Goal: Obtain resource: Download file/media

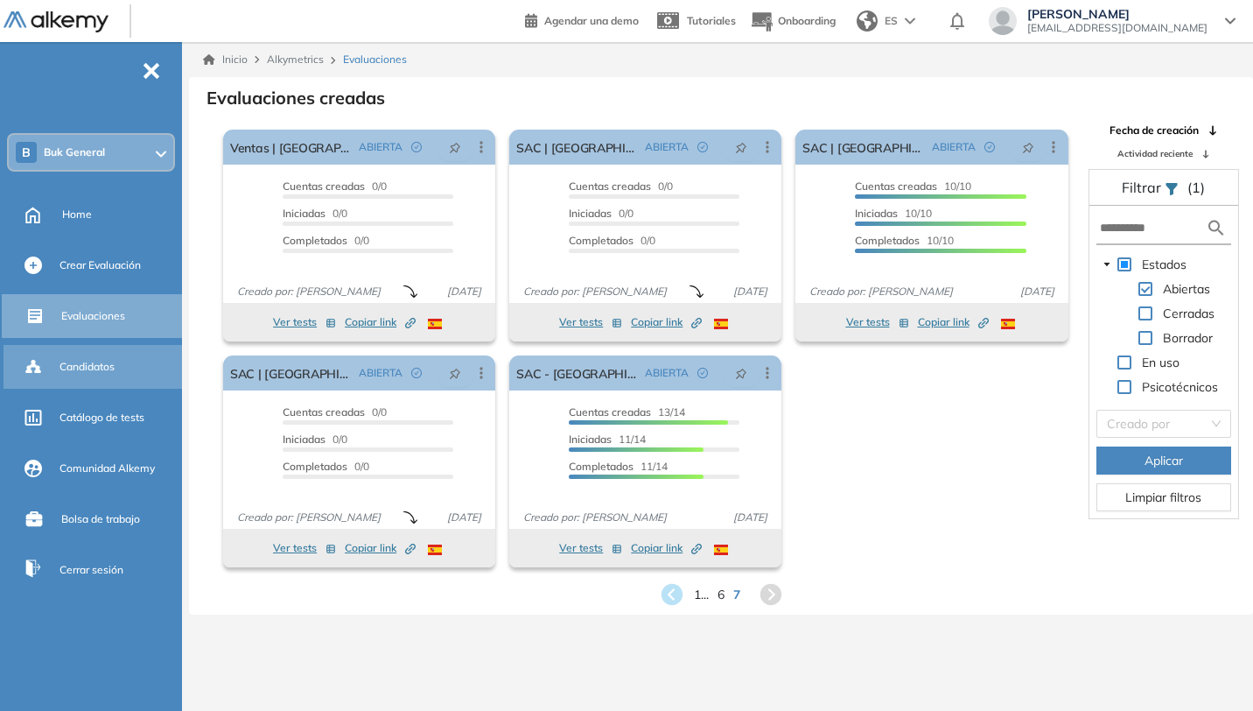
click at [87, 381] on div "Candidatos" at bounding box center [119, 367] width 119 height 30
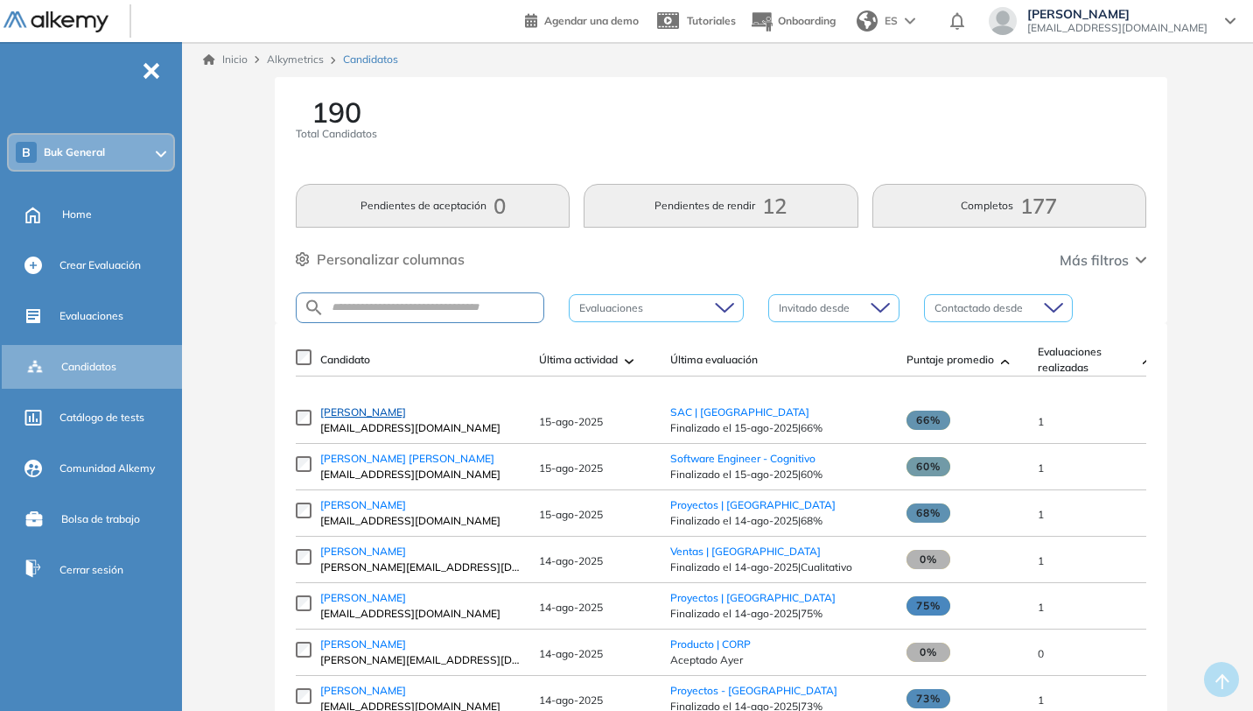
click at [365, 417] on span "[PERSON_NAME]" at bounding box center [363, 411] width 86 height 13
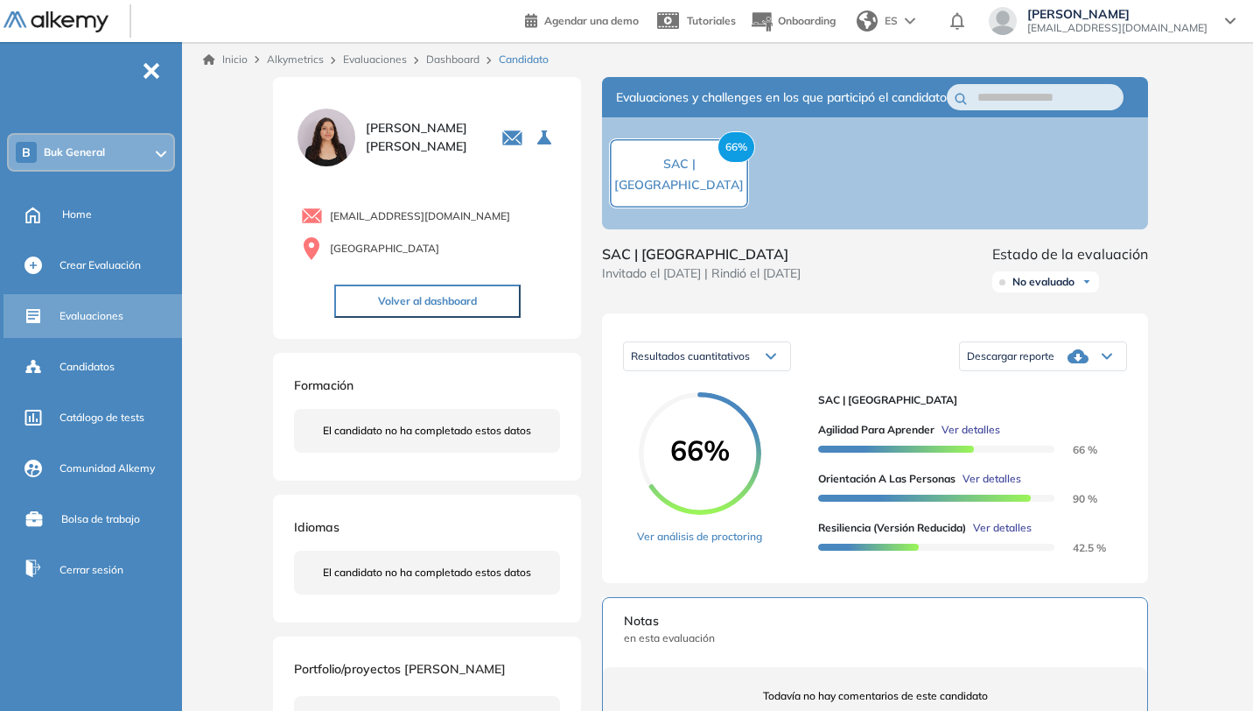
click at [104, 318] on span "Evaluaciones" at bounding box center [92, 316] width 64 height 16
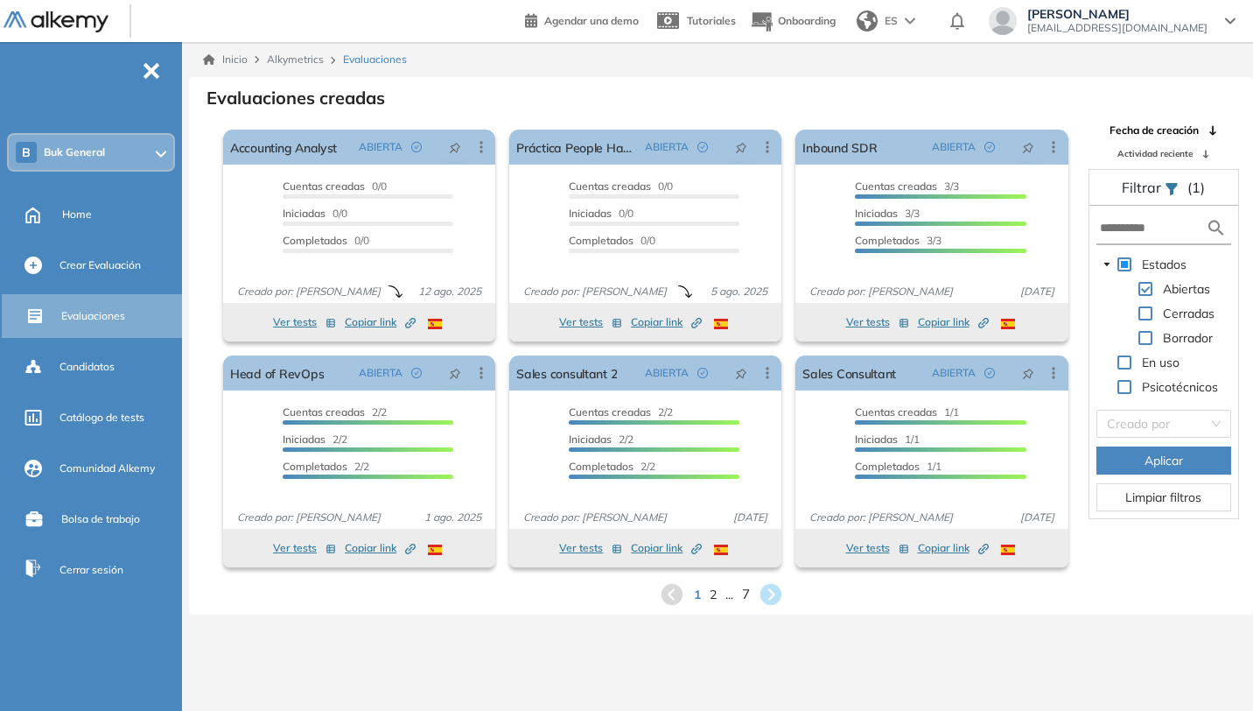
click at [743, 592] on span "7" at bounding box center [745, 594] width 8 height 20
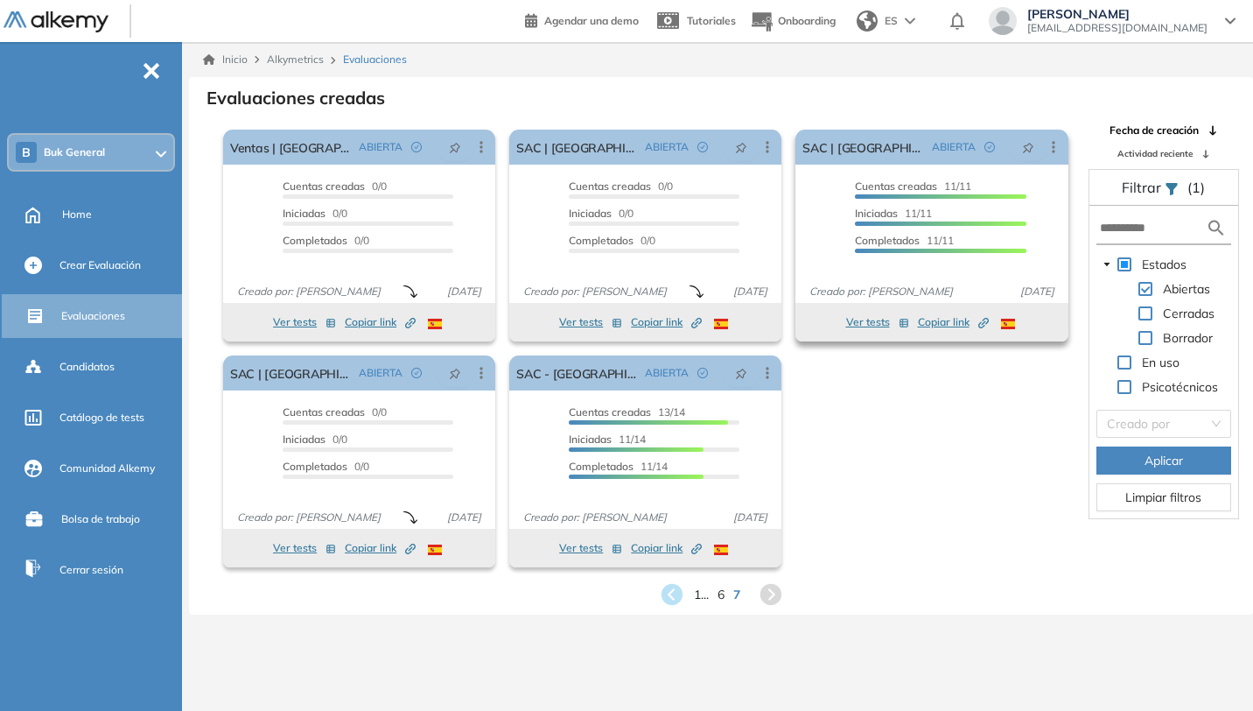
click at [869, 319] on button "Ver tests" at bounding box center [877, 322] width 63 height 21
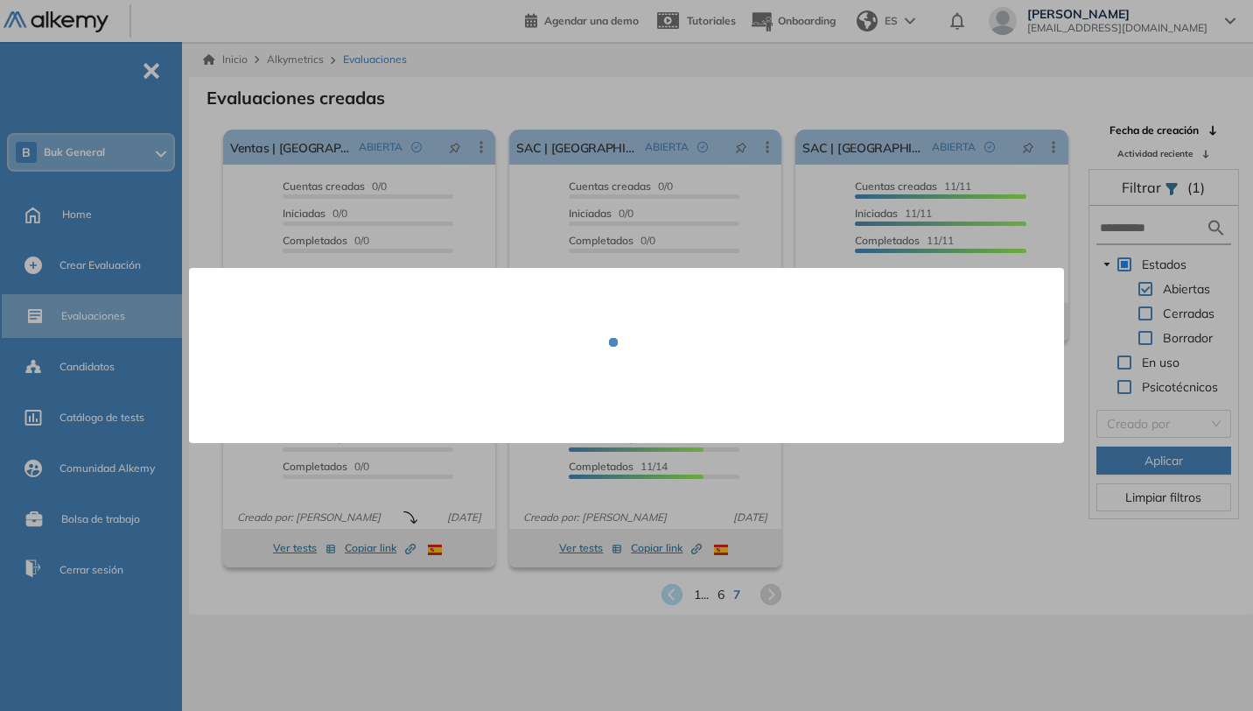
click at [107, 366] on div at bounding box center [626, 355] width 1253 height 711
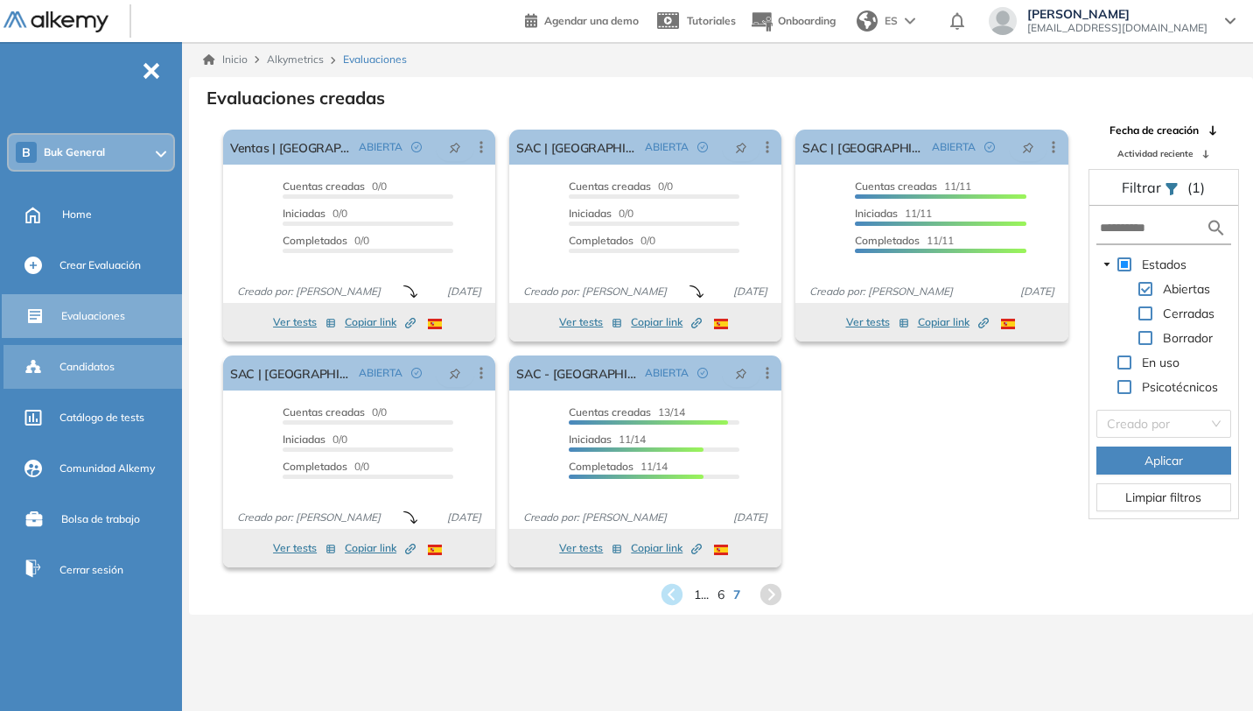
click at [88, 367] on span "Candidatos" at bounding box center [87, 367] width 55 height 16
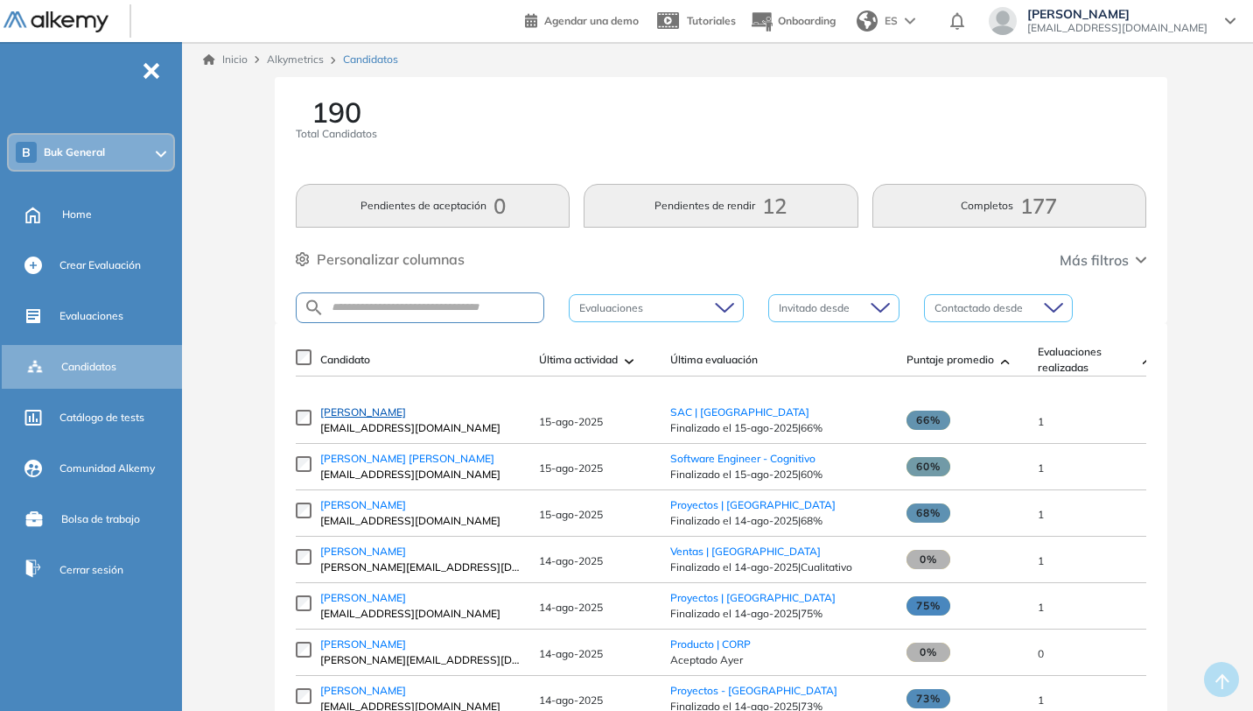
click at [369, 418] on span "[PERSON_NAME]" at bounding box center [363, 411] width 86 height 13
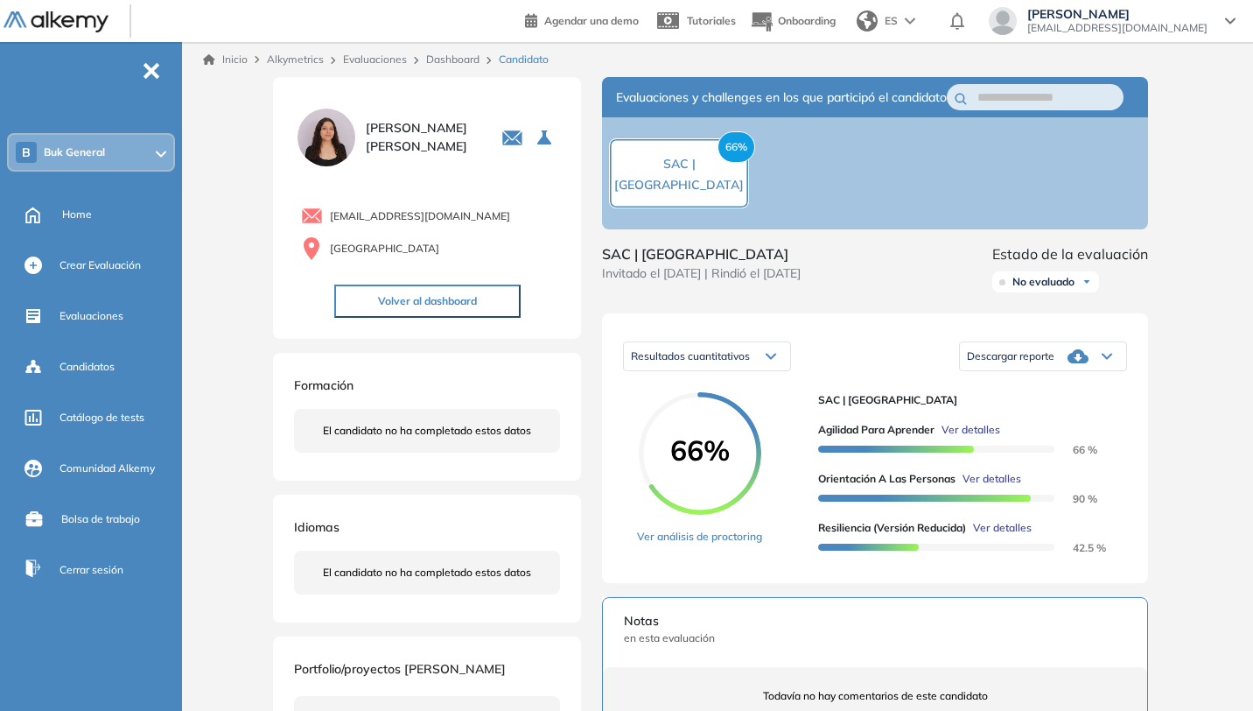
click at [1096, 374] on div "Descargar reporte" at bounding box center [1043, 356] width 166 height 35
click at [1072, 431] on li "Descargar informe resumido" at bounding box center [1033, 422] width 130 height 18
